Goal: Navigation & Orientation: Find specific page/section

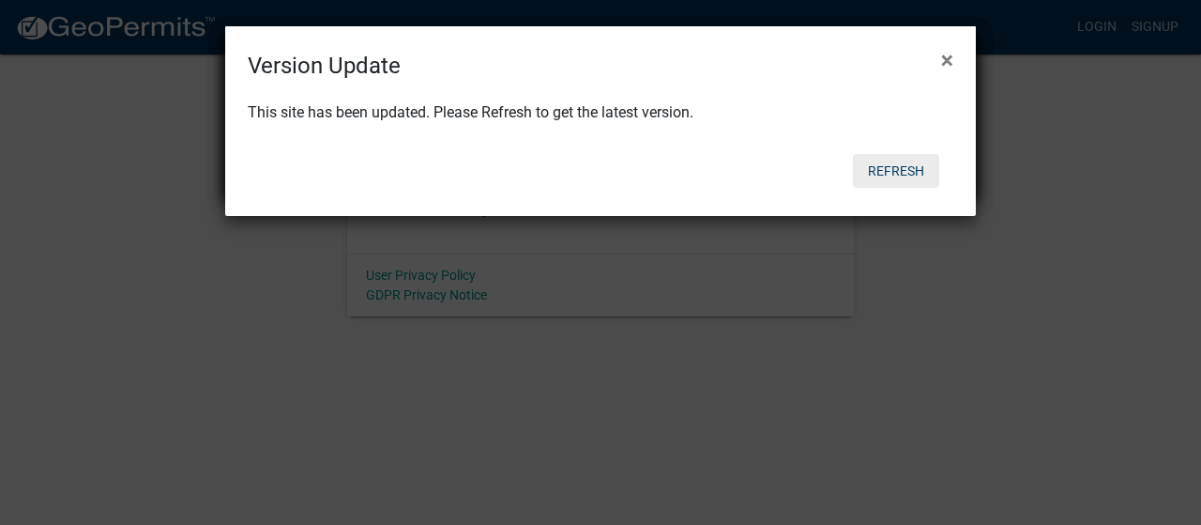
click at [893, 166] on button "Refresh" at bounding box center [896, 171] width 86 height 34
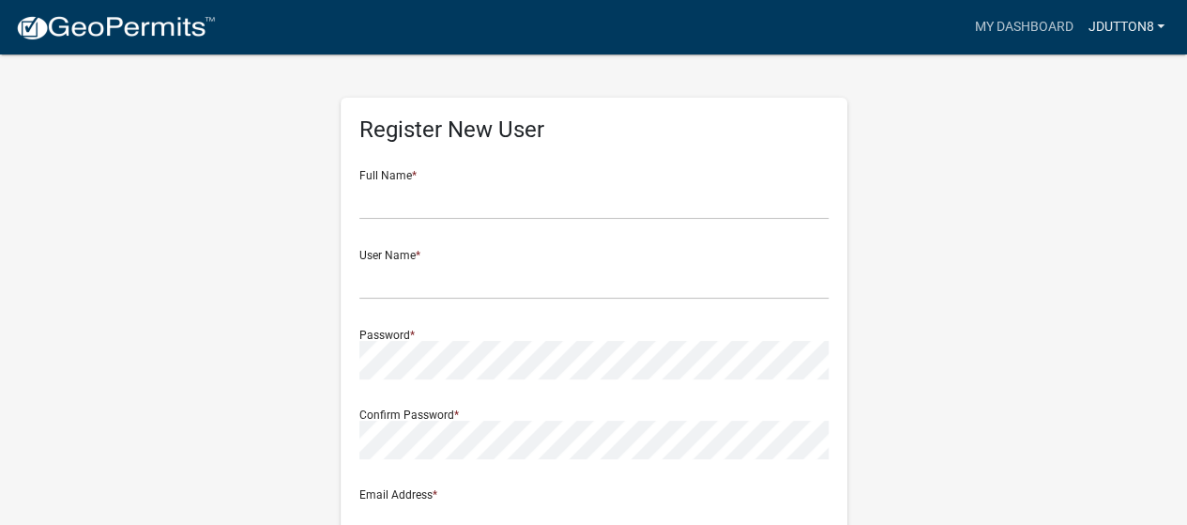
click at [1109, 29] on link "JDutton8" at bounding box center [1126, 27] width 92 height 36
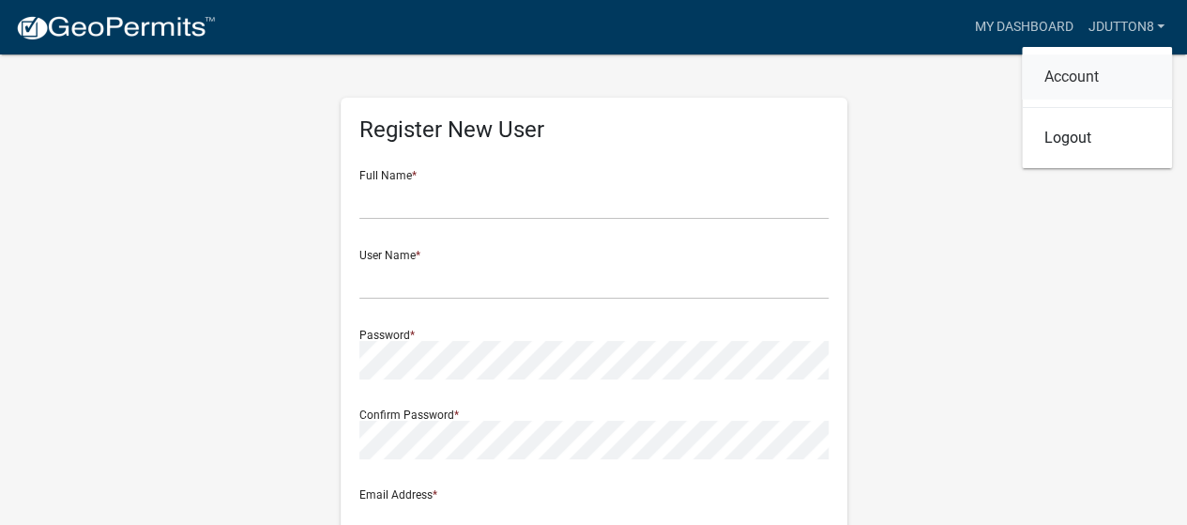
click at [1072, 70] on link "Account" at bounding box center [1097, 76] width 150 height 45
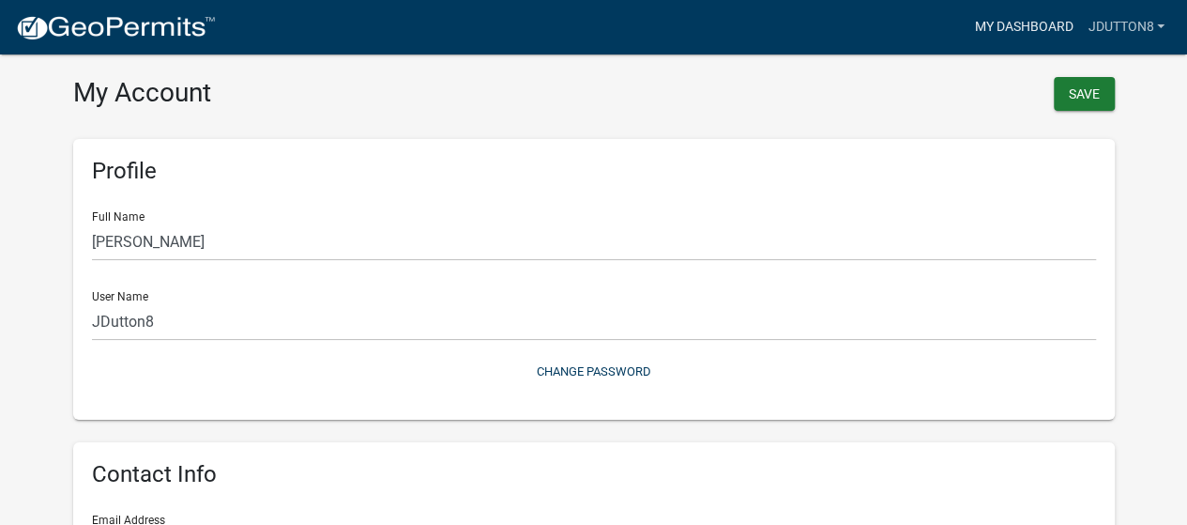
click at [992, 26] on link "My Dashboard" at bounding box center [1024, 27] width 114 height 36
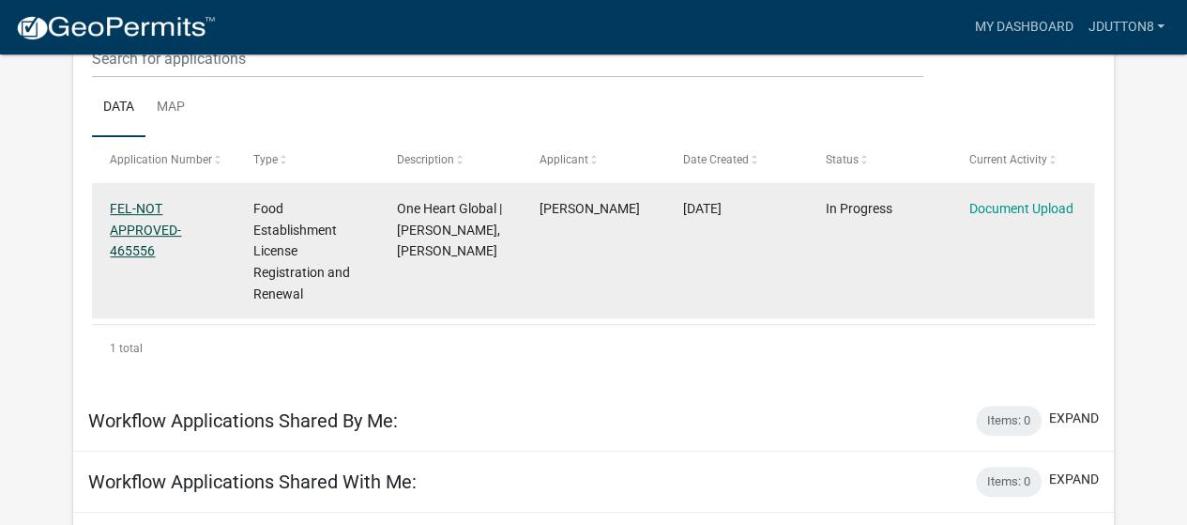
scroll to position [249, 0]
